Goal: Task Accomplishment & Management: Use online tool/utility

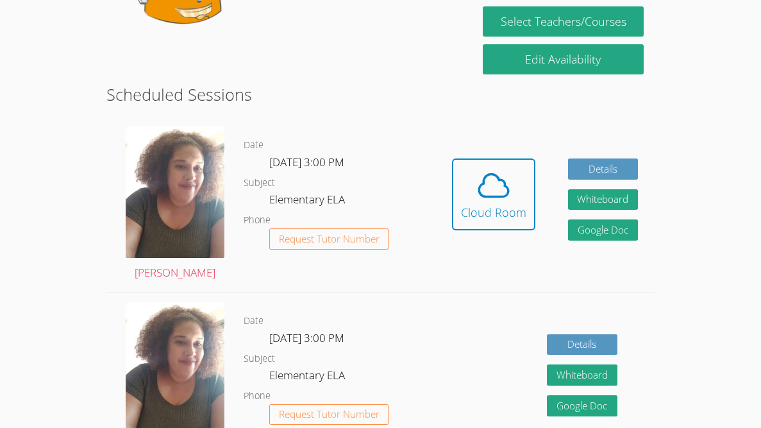
scroll to position [276, 0]
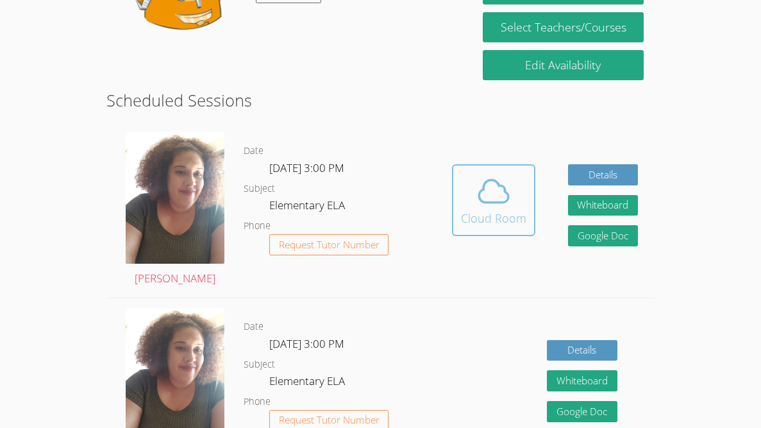
click at [487, 200] on icon at bounding box center [493, 191] width 29 height 22
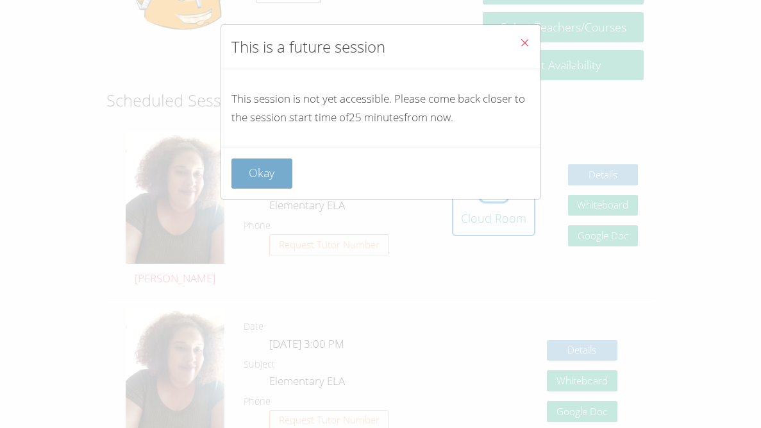
click at [264, 179] on button "Okay" at bounding box center [262, 173] width 62 height 30
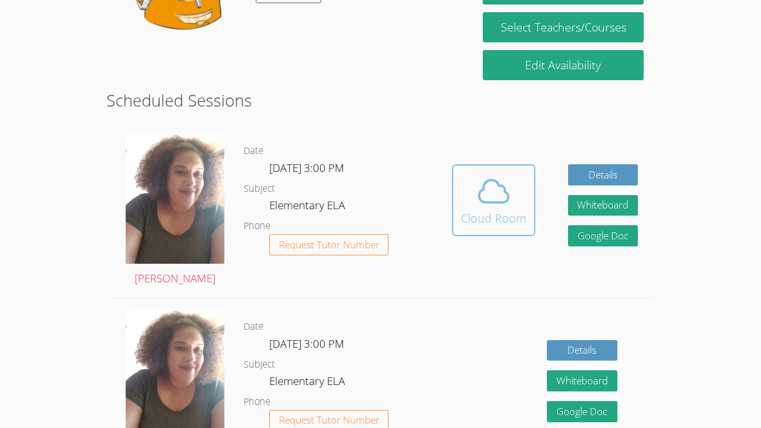
click at [473, 211] on div "Cloud Room" at bounding box center [493, 218] width 65 height 18
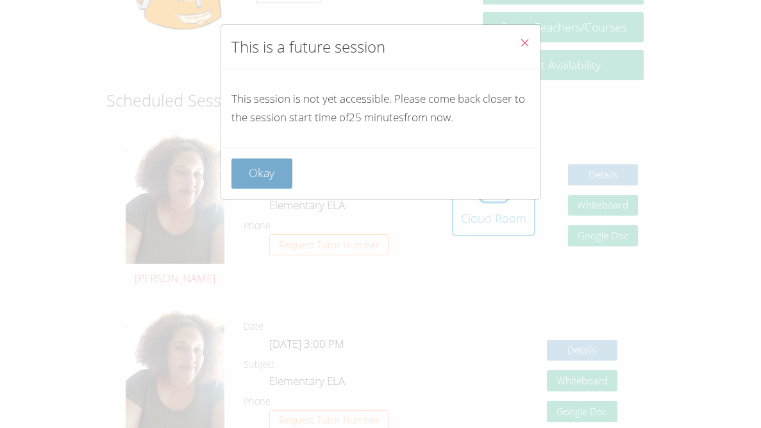
click at [248, 174] on button "Okay" at bounding box center [262, 173] width 62 height 30
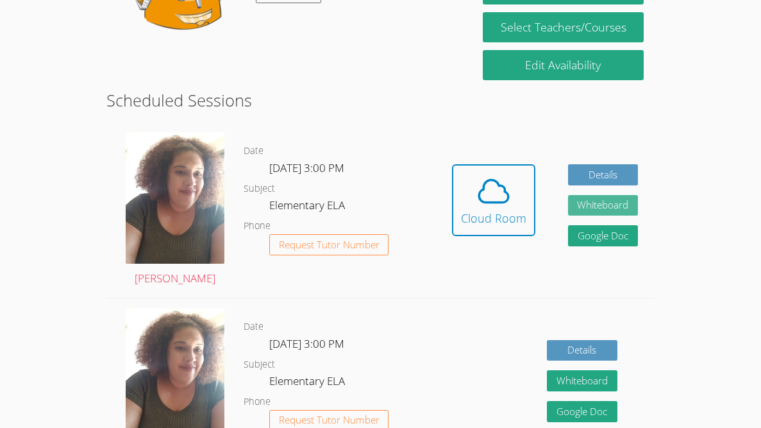
click at [592, 202] on button "Whiteboard" at bounding box center [603, 205] width 71 height 21
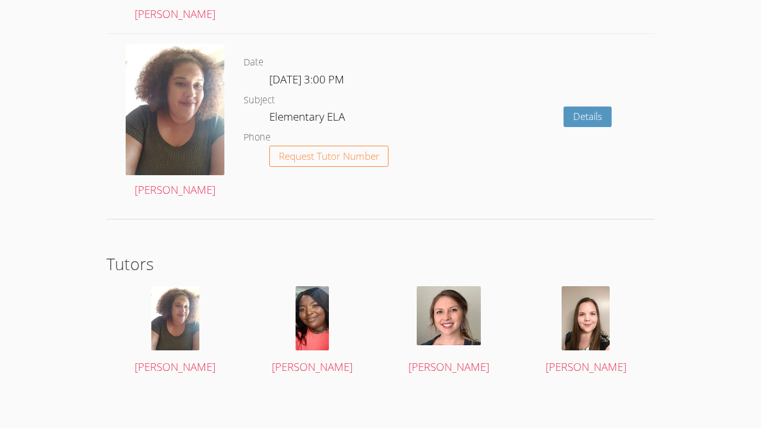
scroll to position [1942, 0]
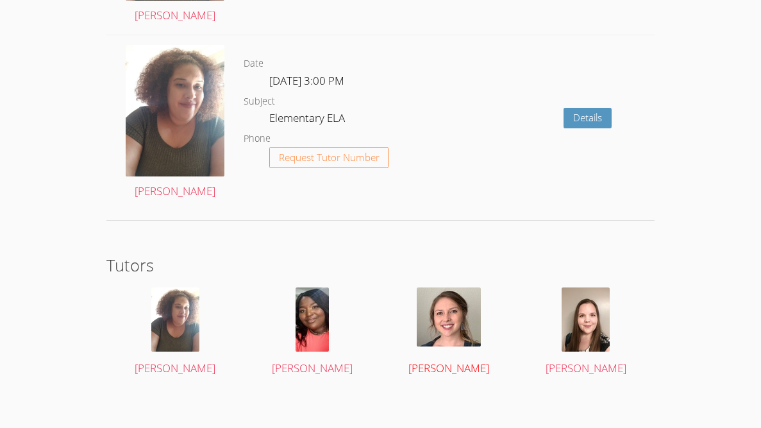
click at [450, 338] on div at bounding box center [449, 319] width 115 height 64
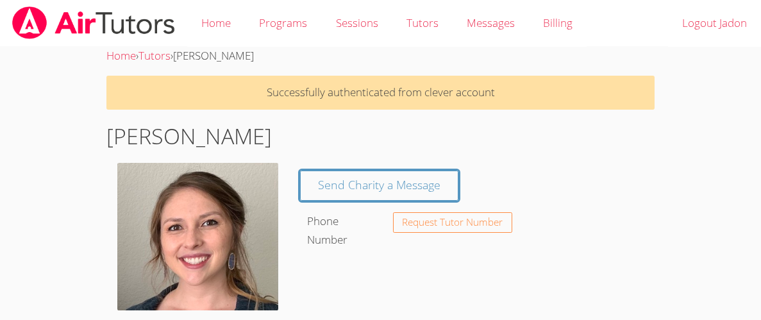
click at [255, 12] on link "Programs" at bounding box center [283, 23] width 76 height 47
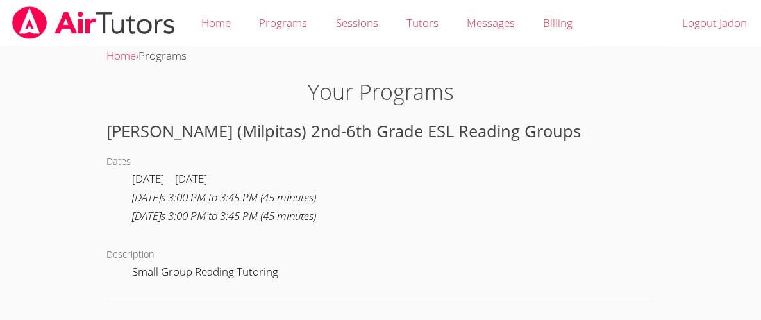
click at [239, 271] on dd "Small Group Reading Tutoring" at bounding box center [206, 274] width 149 height 22
click at [271, 105] on h1 "Your Programs" at bounding box center [380, 92] width 548 height 33
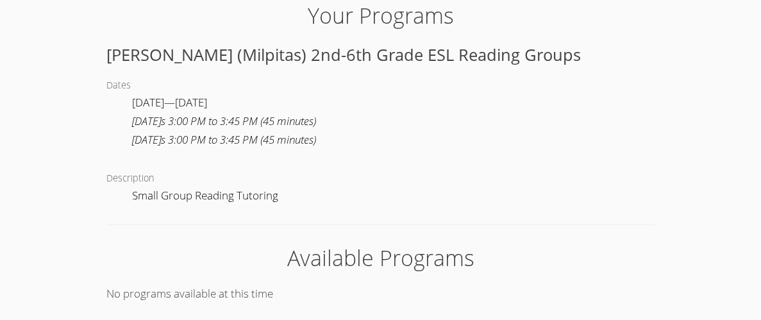
scroll to position [79, 0]
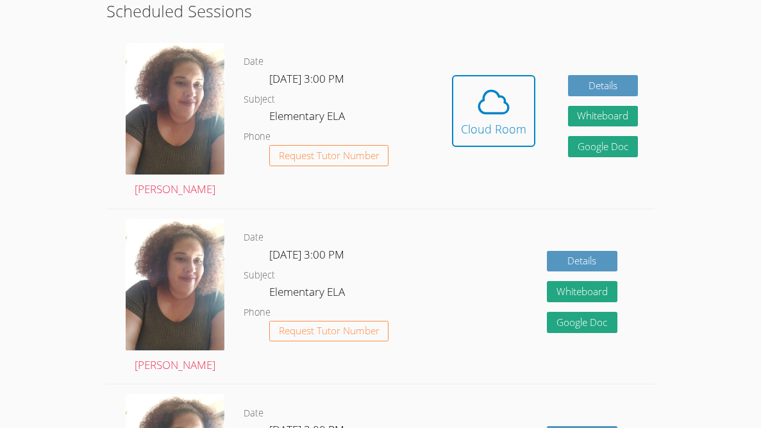
scroll to position [365, 0]
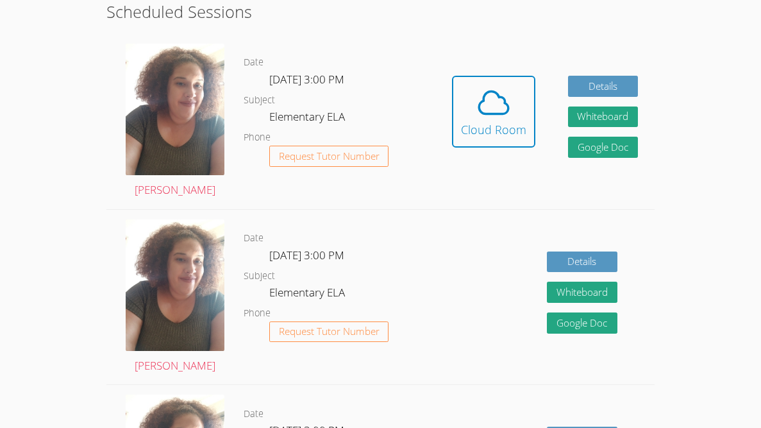
click at [480, 69] on div "Hidden Cloud Room Details Whiteboard Hidden Google Doc" at bounding box center [544, 121] width 219 height 175
click at [484, 90] on icon at bounding box center [494, 103] width 36 height 36
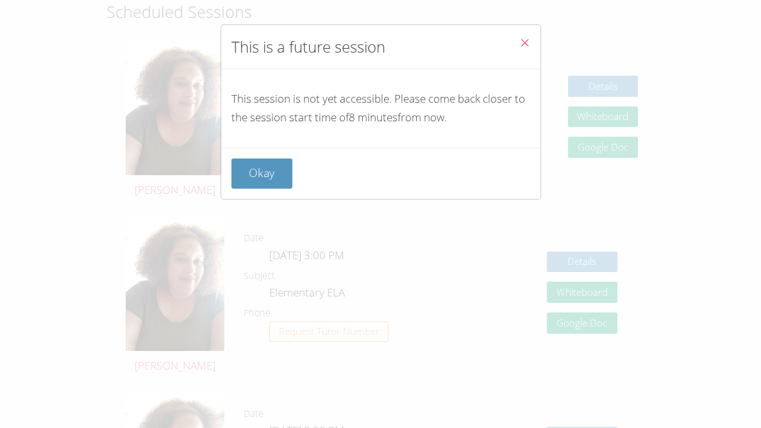
click at [525, 51] on span "Close" at bounding box center [524, 44] width 11 height 15
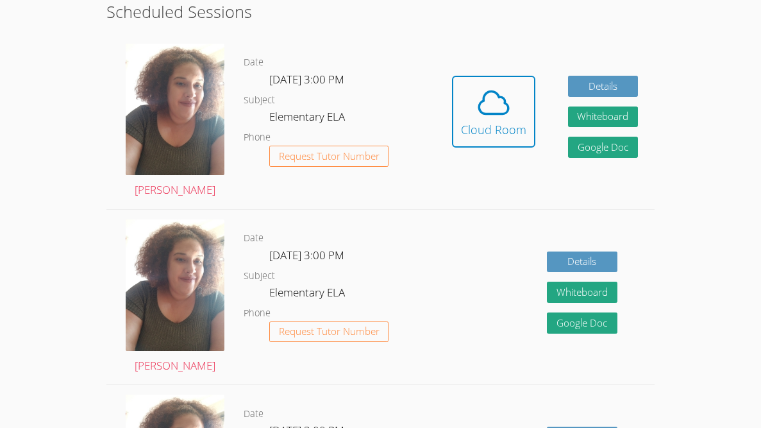
click at [517, 63] on div "Hidden Cloud Room Details Whiteboard Hidden Google Doc" at bounding box center [544, 121] width 219 height 175
click at [517, 64] on div "Hidden Cloud Room Details Whiteboard Hidden Google Doc" at bounding box center [544, 121] width 219 height 175
click at [518, 65] on div "Hidden Cloud Room Details Whiteboard Hidden Google Doc" at bounding box center [544, 121] width 219 height 175
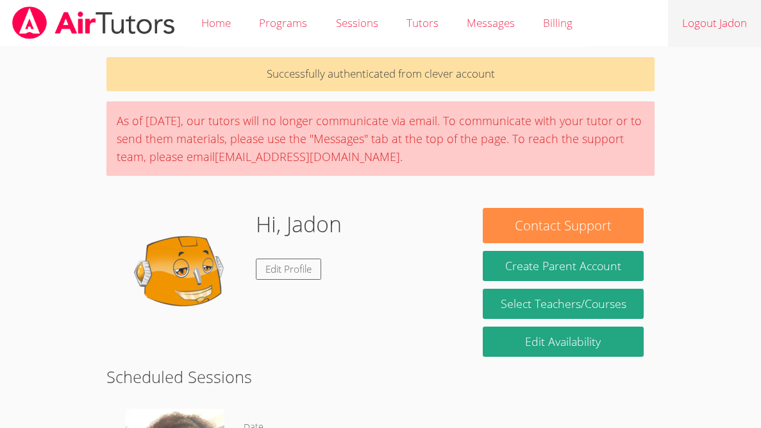
click at [683, 37] on link "Logout Jadon" at bounding box center [714, 23] width 93 height 47
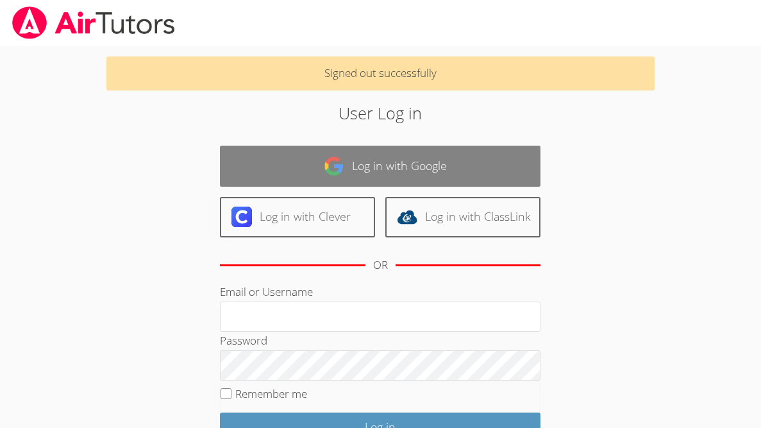
click at [368, 162] on link "Log in with Google" at bounding box center [380, 166] width 321 height 40
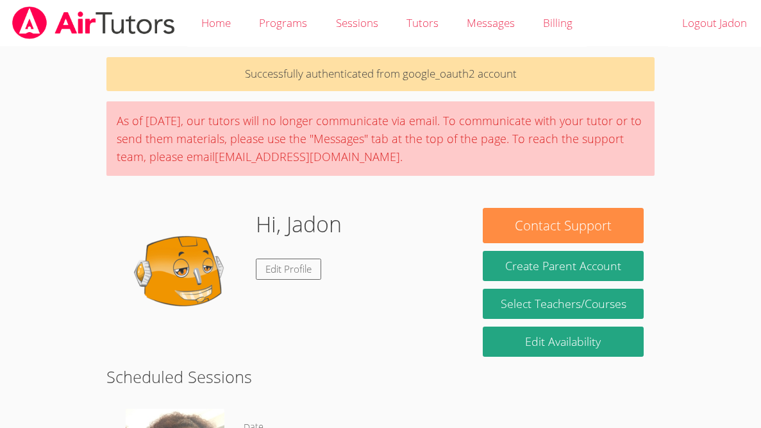
click at [188, 274] on img at bounding box center [181, 272] width 128 height 128
click at [274, 276] on link "Edit Profile" at bounding box center [288, 268] width 65 height 21
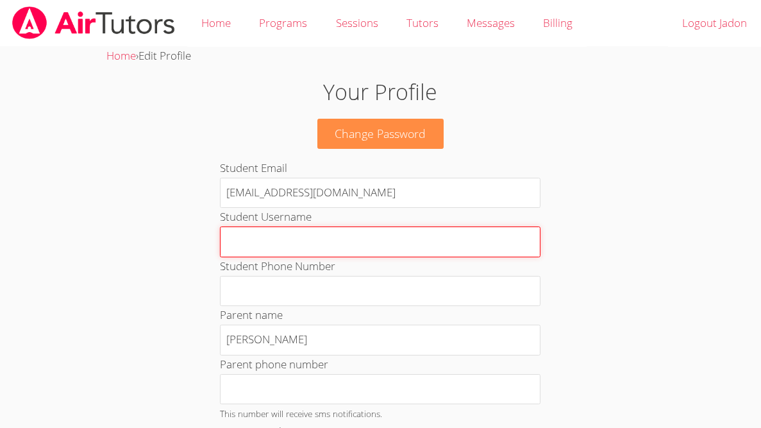
click at [350, 243] on input "Student Username" at bounding box center [380, 241] width 321 height 31
click at [349, 244] on input "Student Username" at bounding box center [380, 241] width 321 height 31
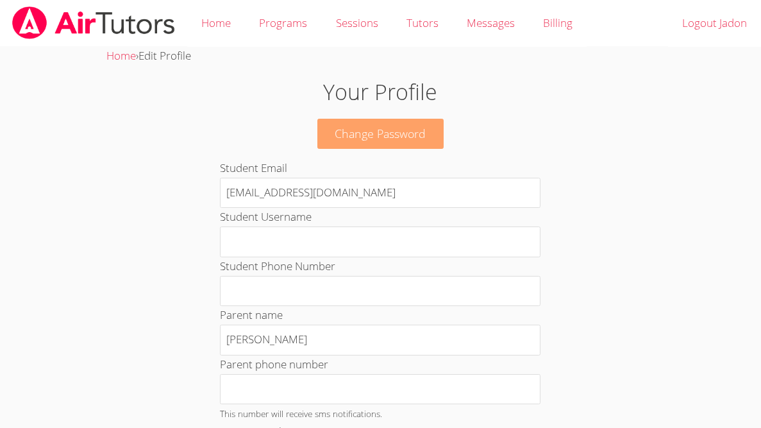
click at [399, 133] on link "Change Password" at bounding box center [380, 134] width 127 height 30
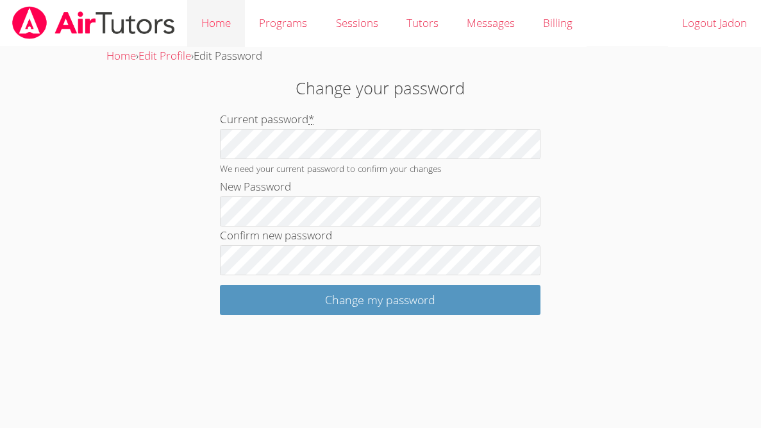
click at [202, 3] on link "Home" at bounding box center [216, 23] width 58 height 47
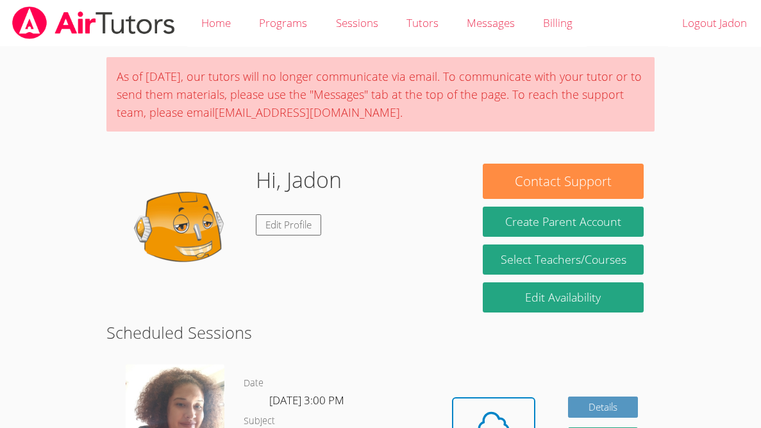
scroll to position [1899, 0]
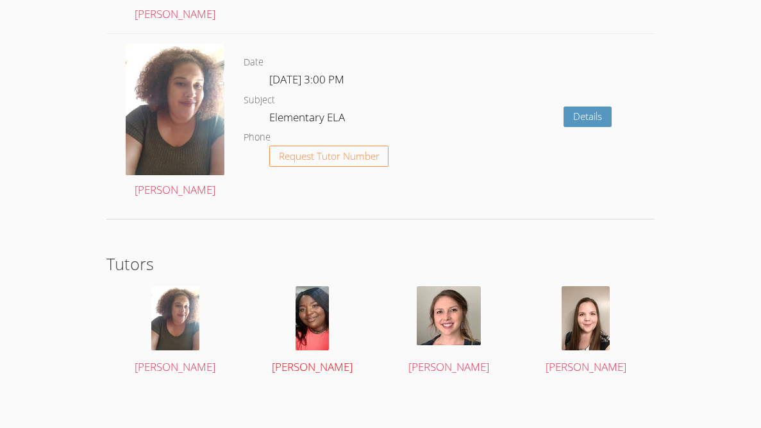
click at [317, 328] on img at bounding box center [312, 318] width 33 height 64
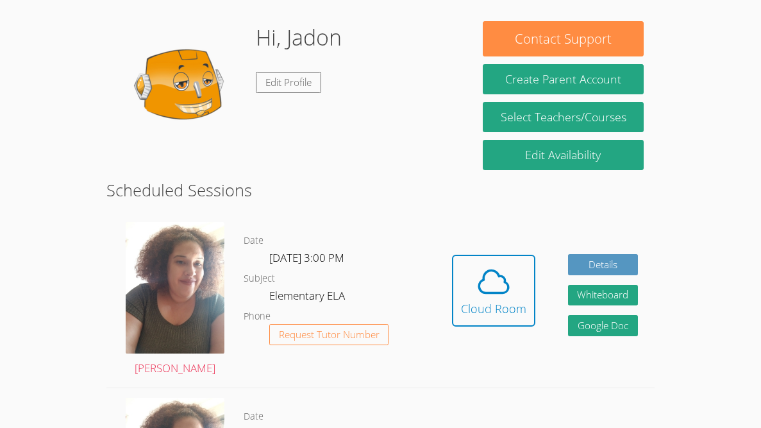
scroll to position [143, 0]
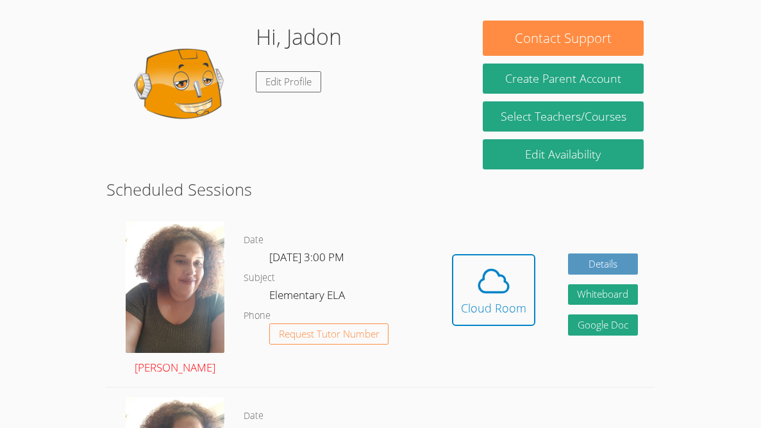
click at [165, 329] on img at bounding box center [175, 286] width 99 height 131
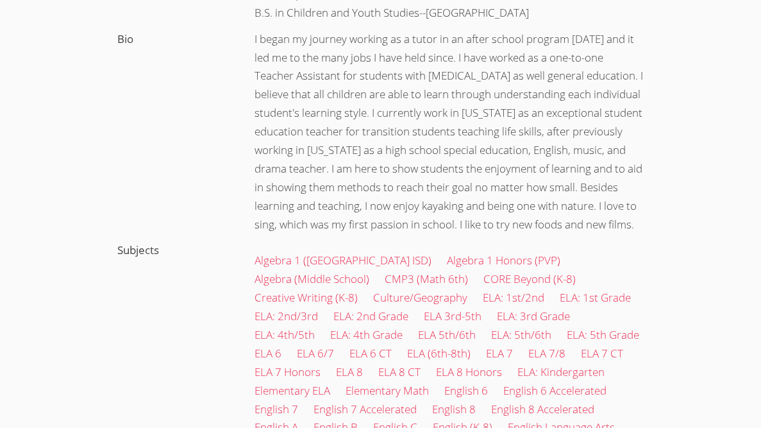
scroll to position [345, 0]
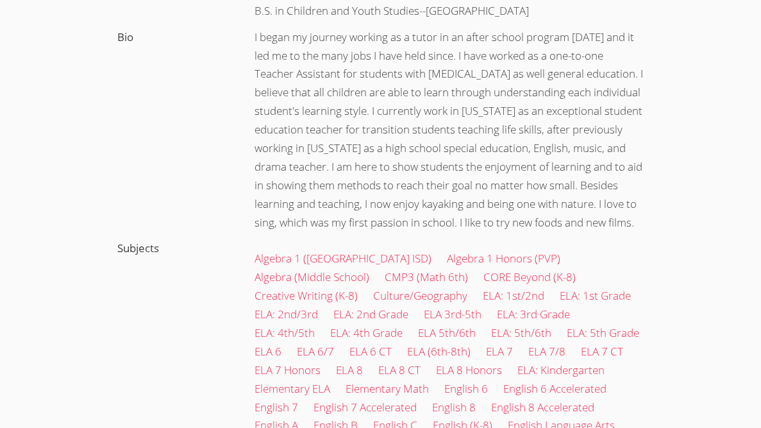
scroll to position [143, 0]
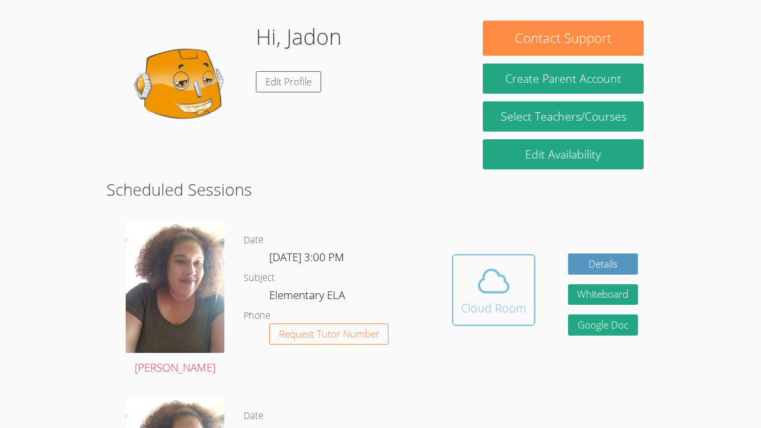
click at [517, 278] on span at bounding box center [493, 281] width 65 height 36
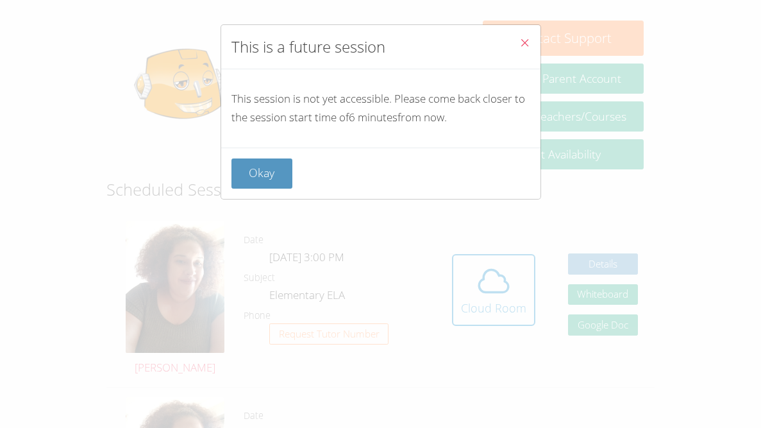
click at [519, 40] on icon "Close" at bounding box center [524, 42] width 11 height 11
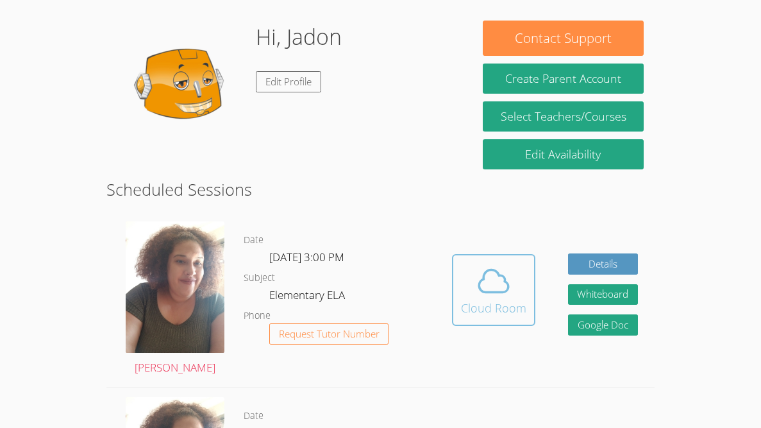
click at [496, 288] on icon at bounding box center [494, 281] width 36 height 36
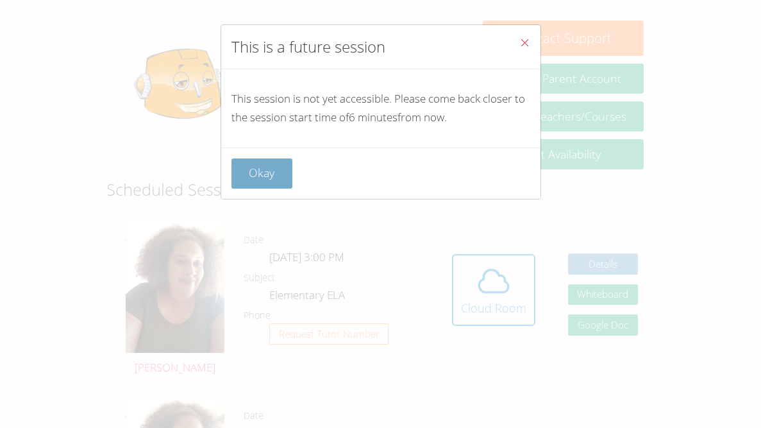
click at [246, 174] on button "Okay" at bounding box center [262, 173] width 62 height 30
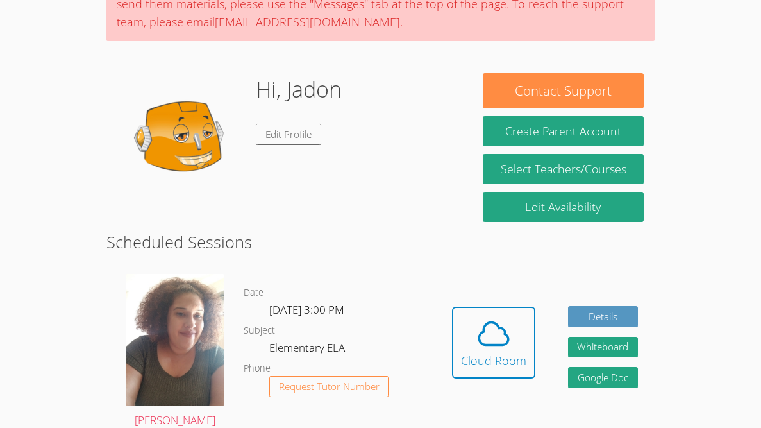
scroll to position [97, 0]
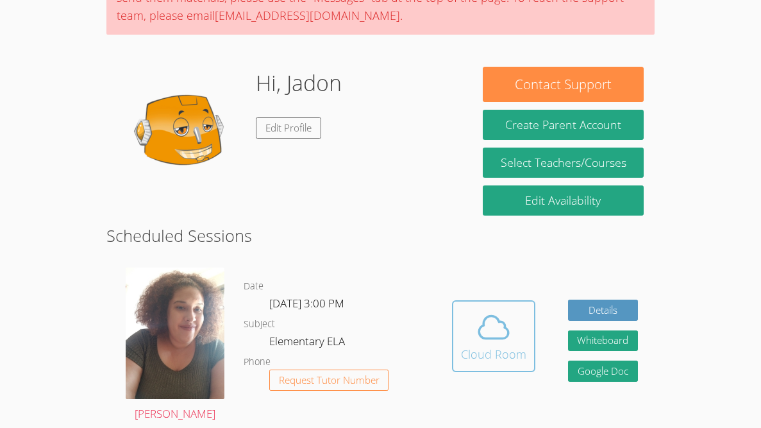
click at [487, 345] on div "Cloud Room" at bounding box center [493, 354] width 65 height 18
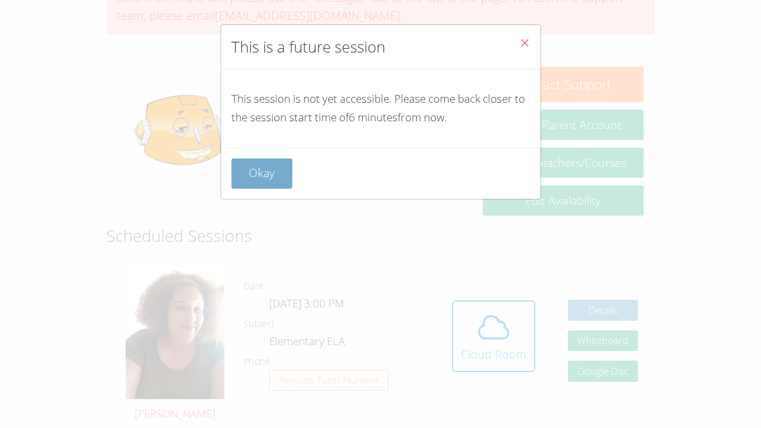
click at [263, 166] on button "Okay" at bounding box center [262, 173] width 62 height 30
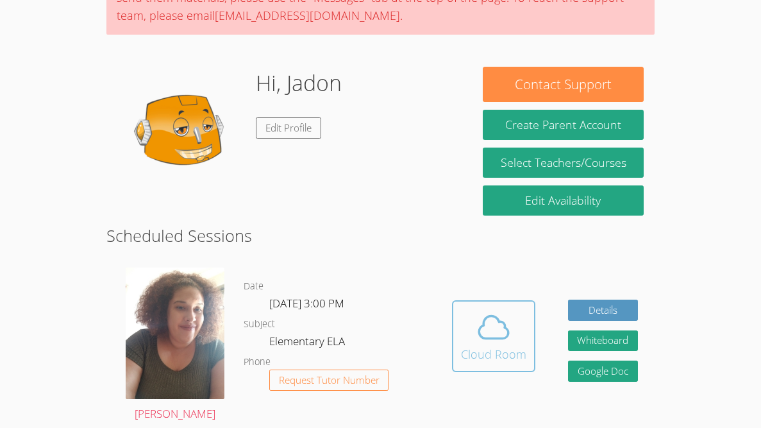
click at [485, 367] on button "Cloud Room" at bounding box center [493, 336] width 83 height 72
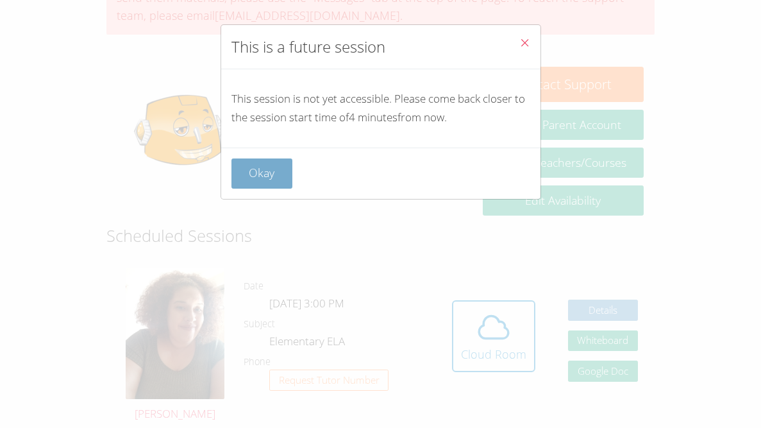
click at [273, 174] on button "Okay" at bounding box center [262, 173] width 62 height 30
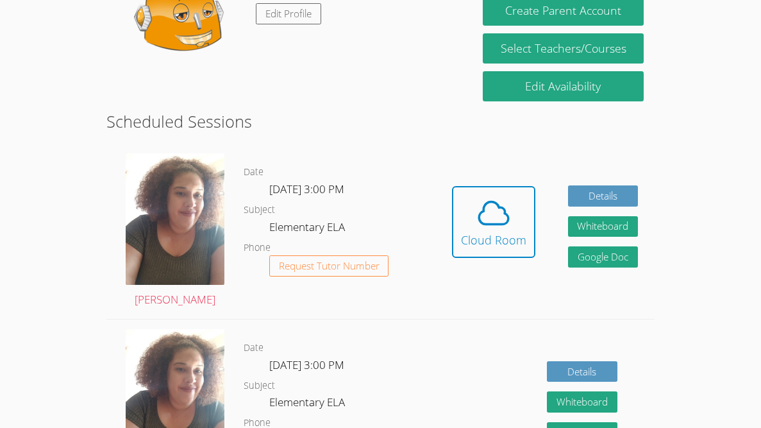
scroll to position [212, 0]
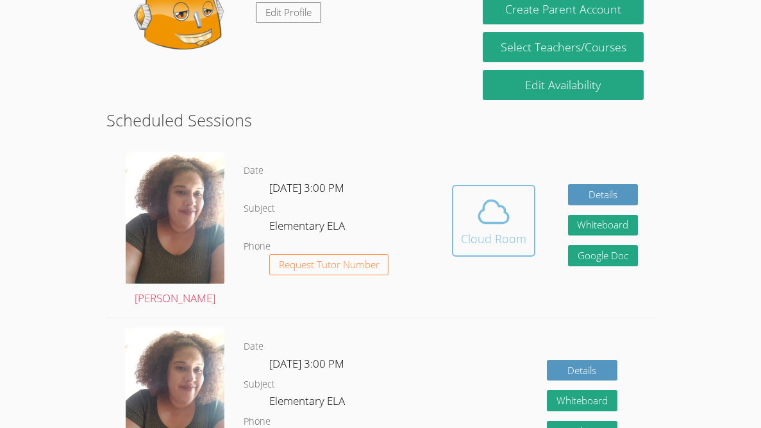
click at [515, 222] on span at bounding box center [493, 212] width 65 height 36
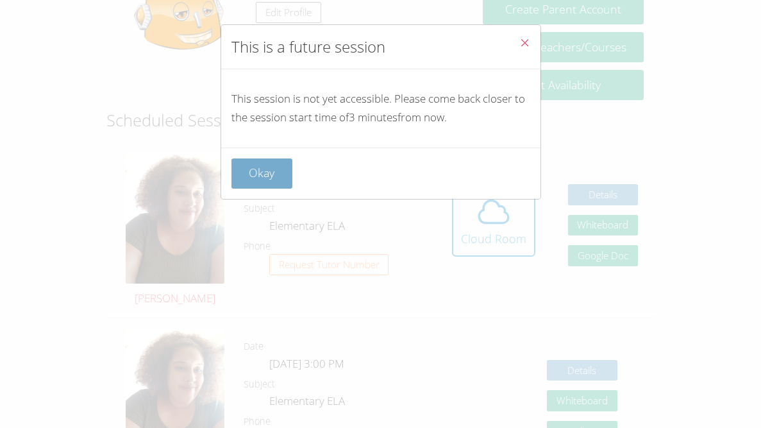
click at [288, 175] on button "Okay" at bounding box center [262, 173] width 62 height 30
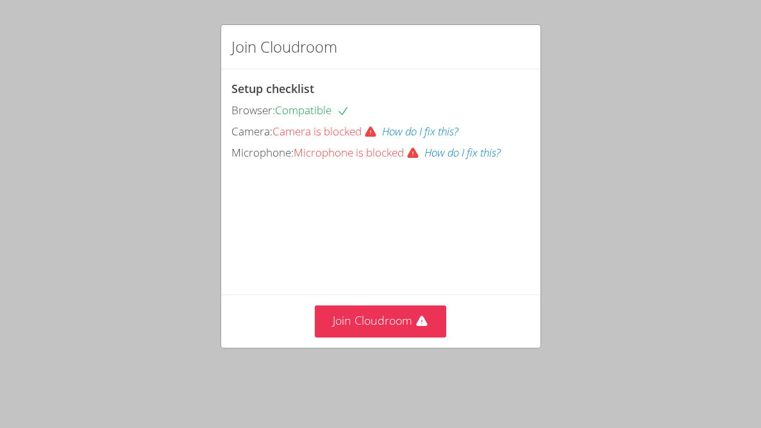
click at [646, 125] on div "Join Cloudroom Setup checklist Browser: Compatible Camera: Camera is blocked Ho…" at bounding box center [380, 214] width 761 height 428
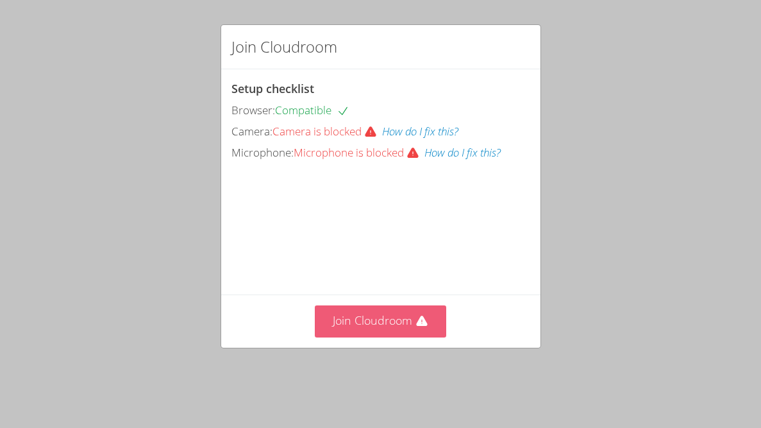
click at [401, 331] on button "Join Cloudroom" at bounding box center [380, 320] width 131 height 31
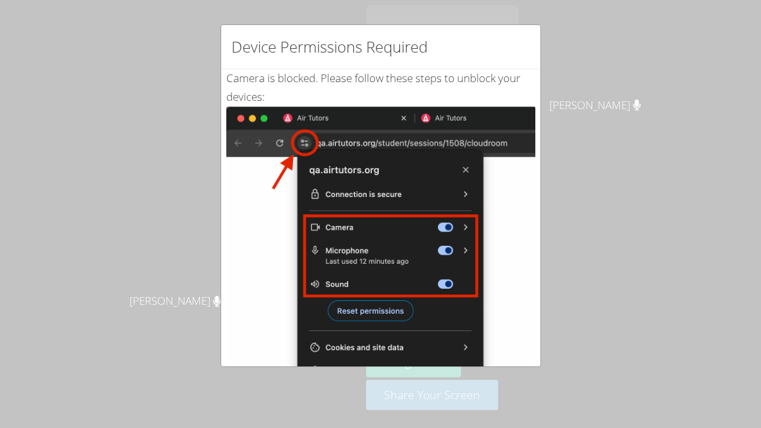
click at [569, 183] on div "Device Permissions Required Camera is blocked . Please follow these steps to un…" at bounding box center [380, 214] width 761 height 428
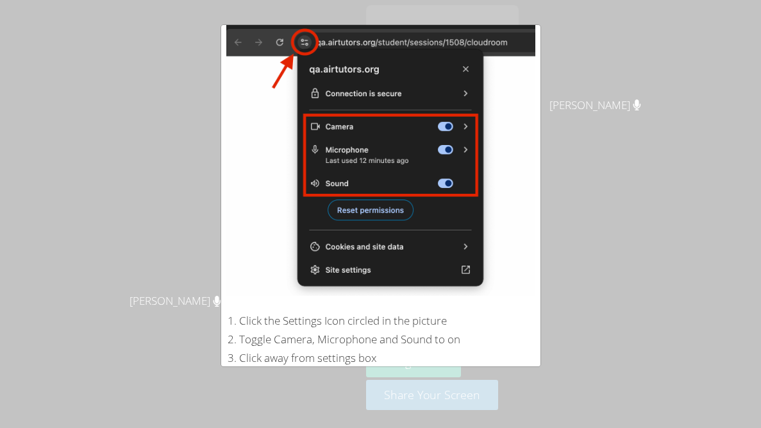
scroll to position [236, 0]
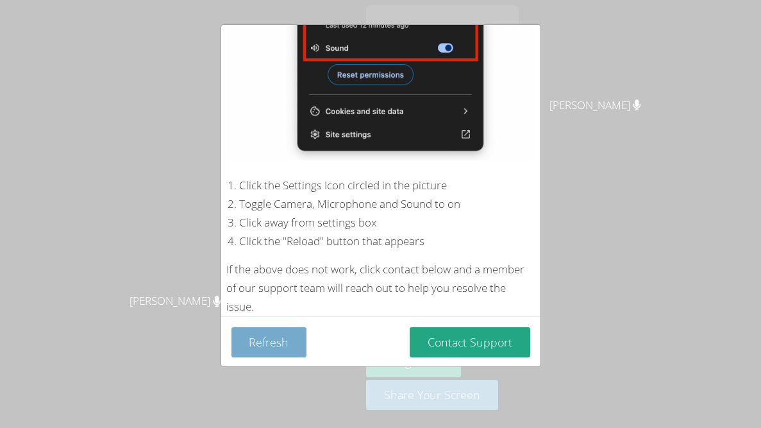
click at [272, 344] on button "Refresh" at bounding box center [269, 342] width 76 height 30
